Goal: Check status

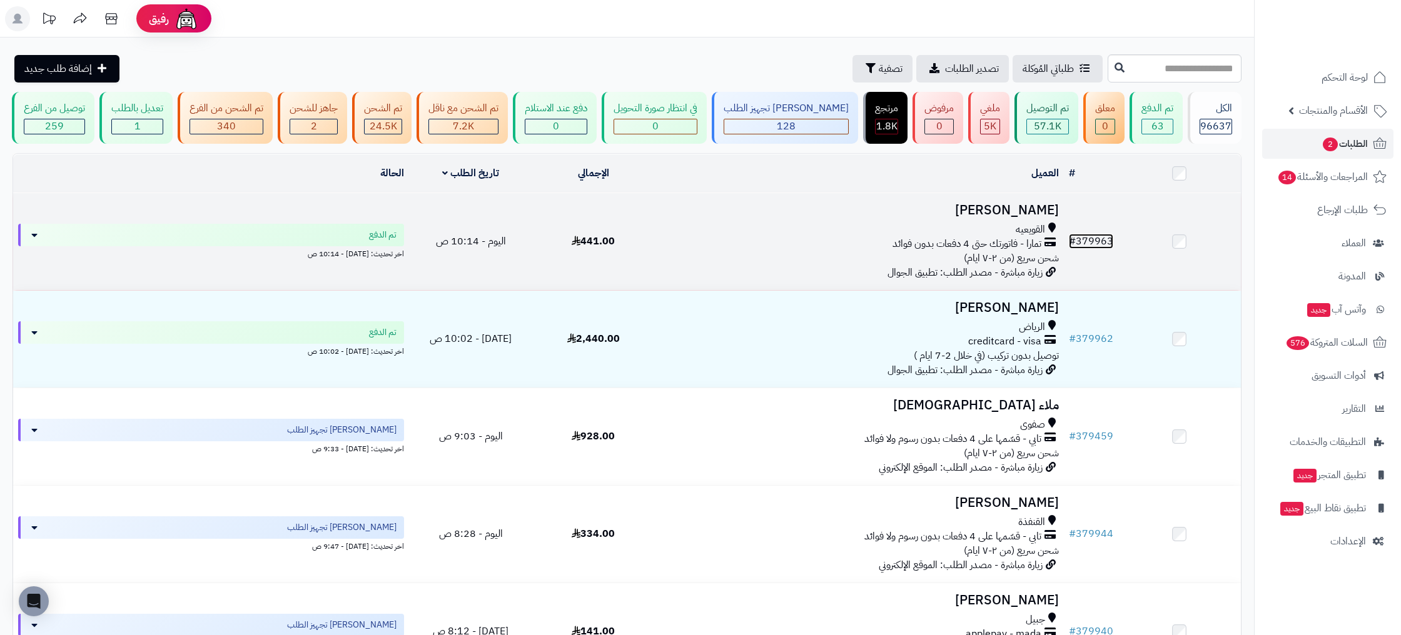
click at [1103, 234] on link "# 379963" at bounding box center [1091, 241] width 44 height 15
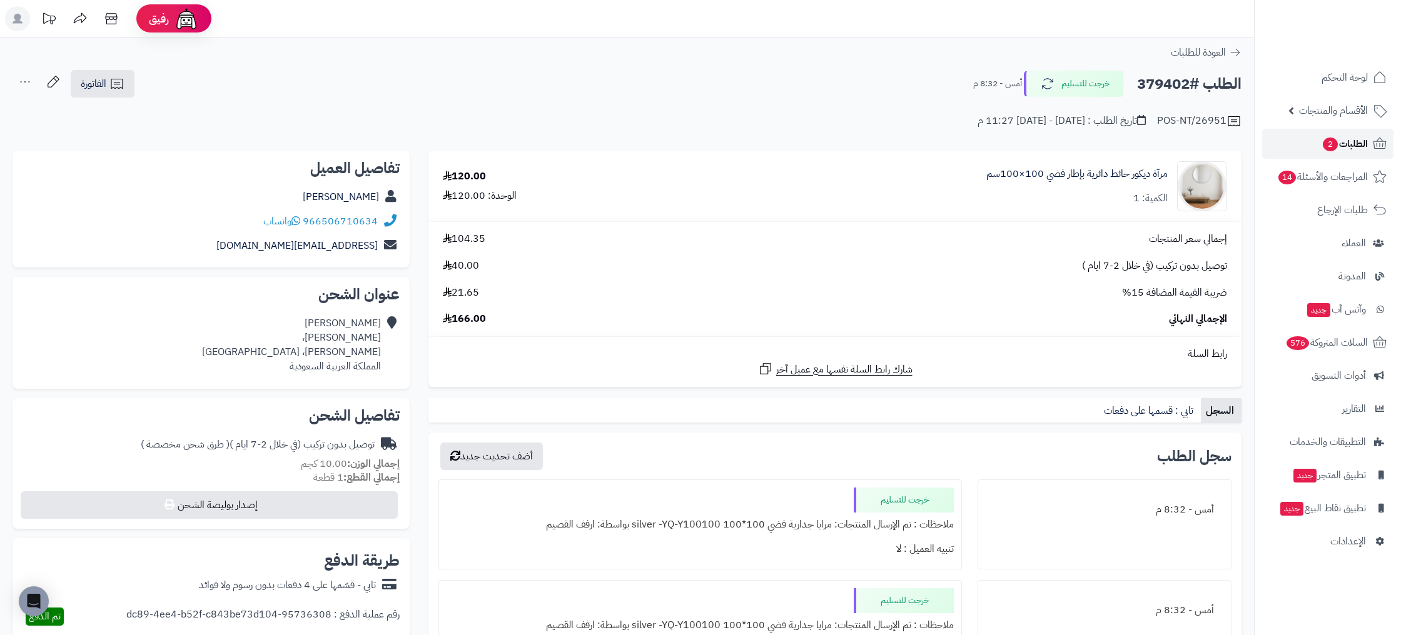
click at [1353, 139] on span "الطلبات 2" at bounding box center [1344, 144] width 46 height 18
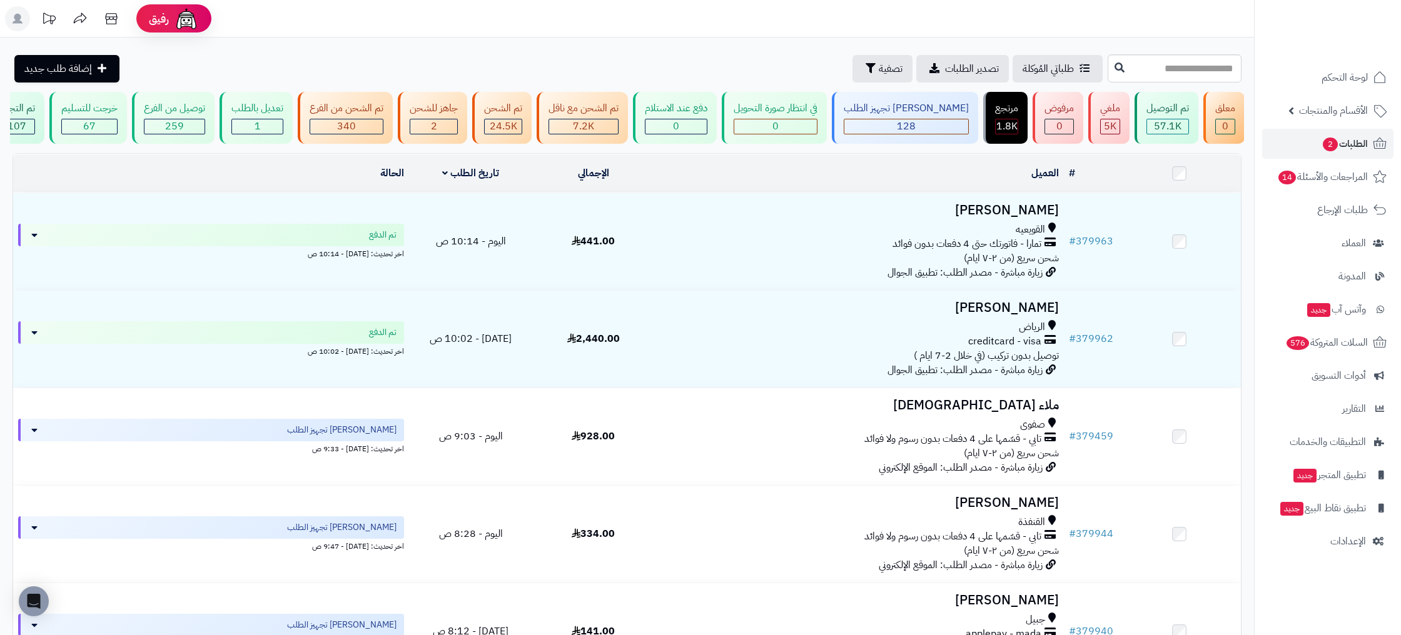
scroll to position [0, -159]
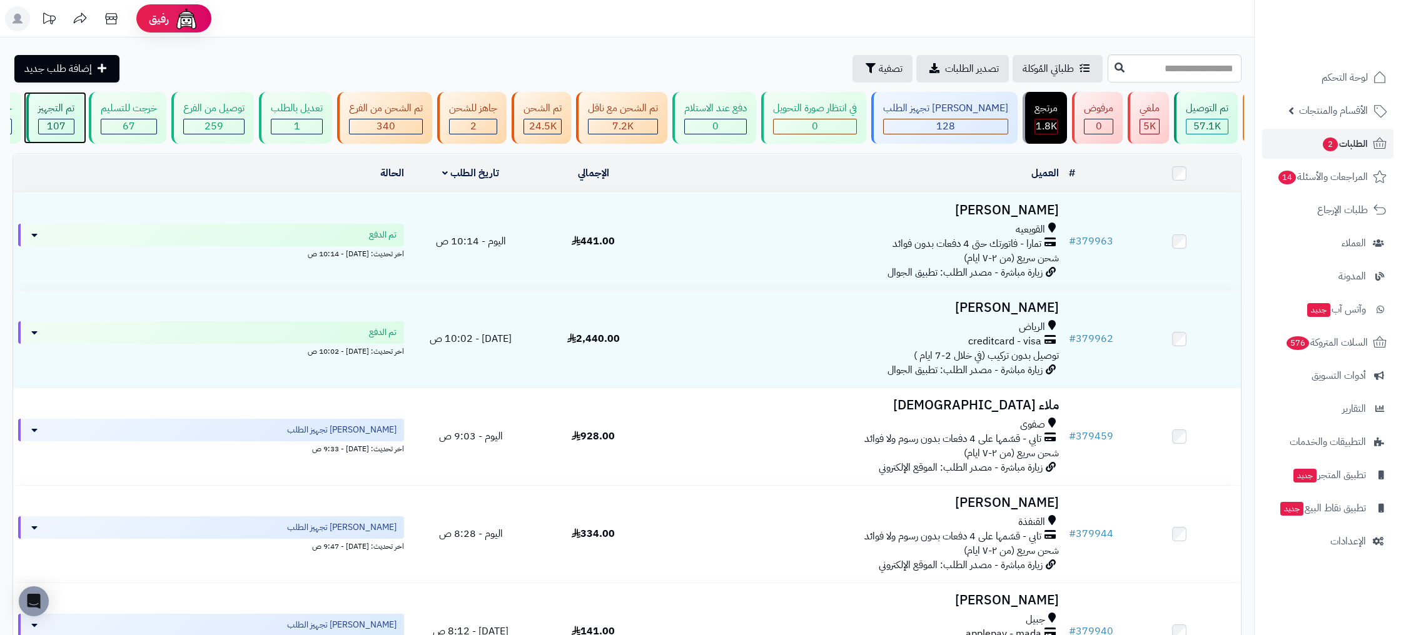
click at [84, 118] on div "تم التجهيز 107" at bounding box center [55, 118] width 58 height 52
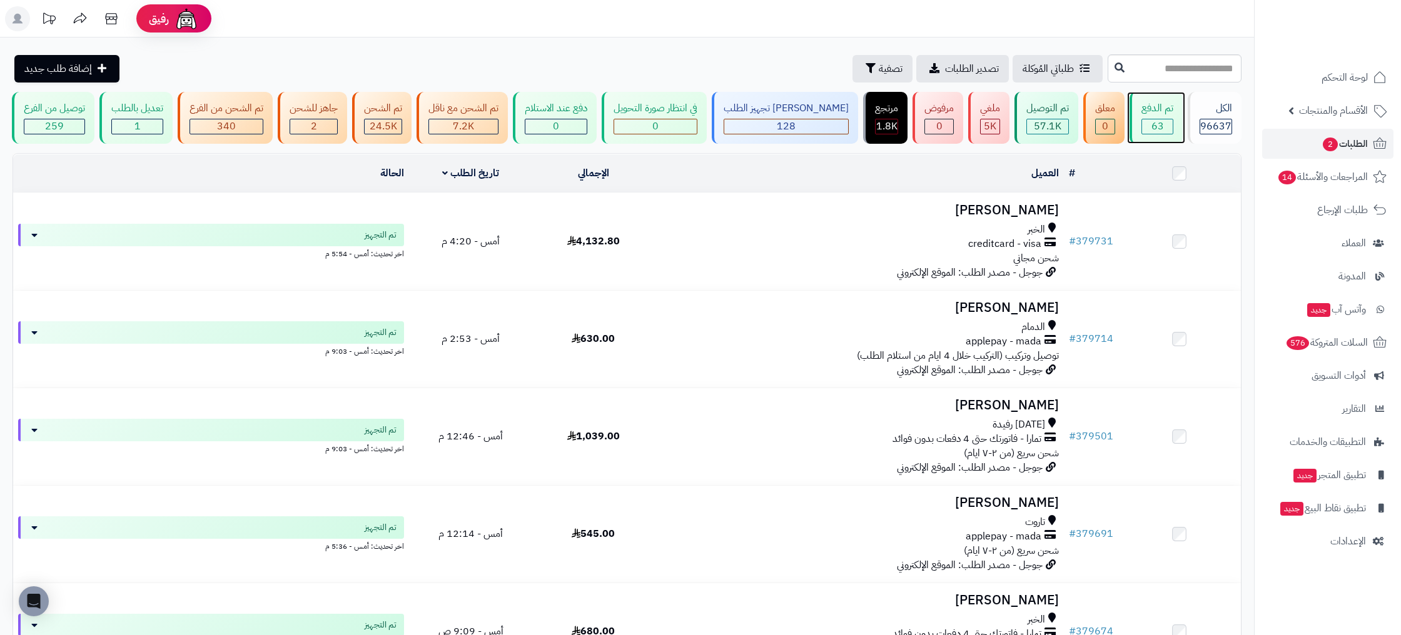
click at [1166, 119] on div "63" at bounding box center [1157, 126] width 31 height 14
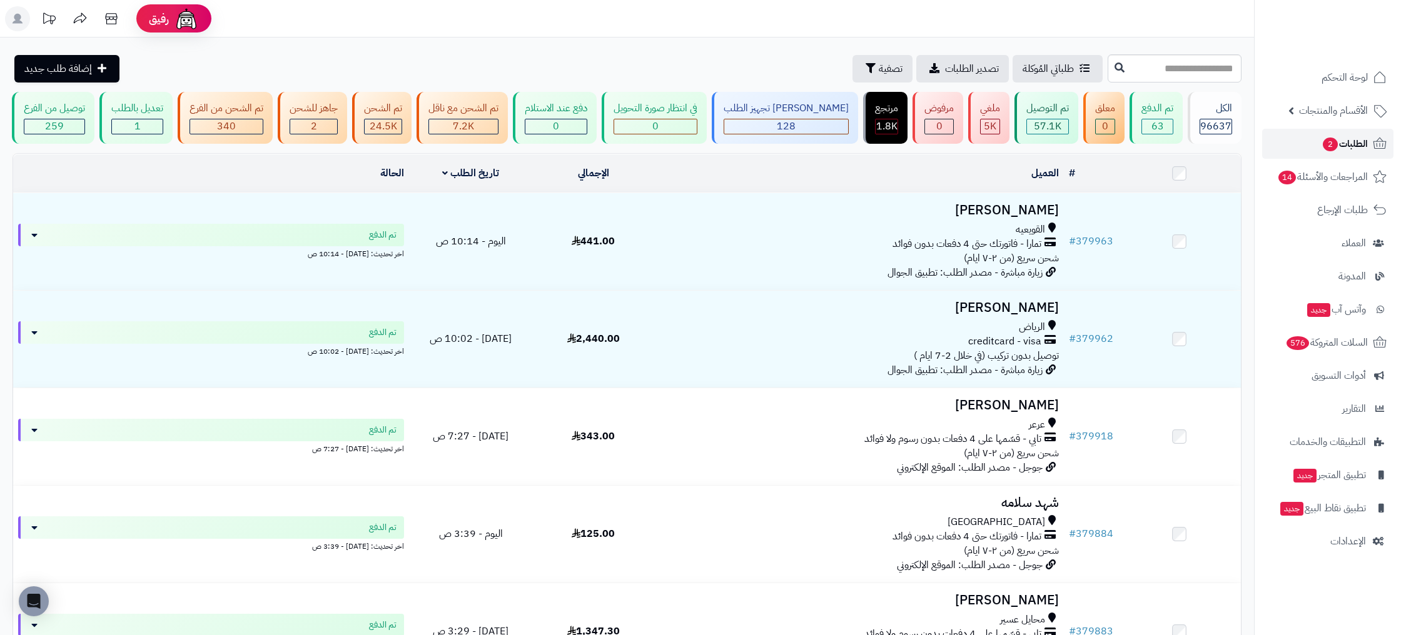
click at [1350, 146] on span "الطلبات 2" at bounding box center [1344, 144] width 46 height 18
